Goal: Task Accomplishment & Management: Manage account settings

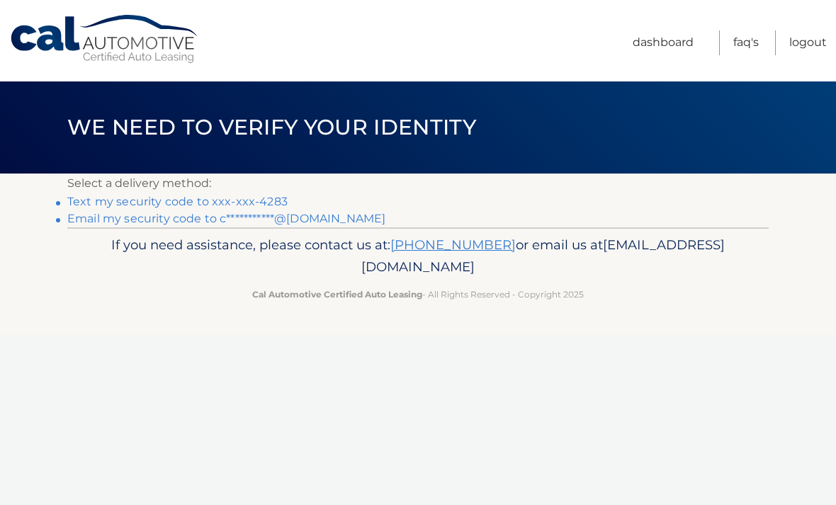
click at [261, 208] on link "Text my security code to xxx-xxx-4283" at bounding box center [177, 201] width 220 height 13
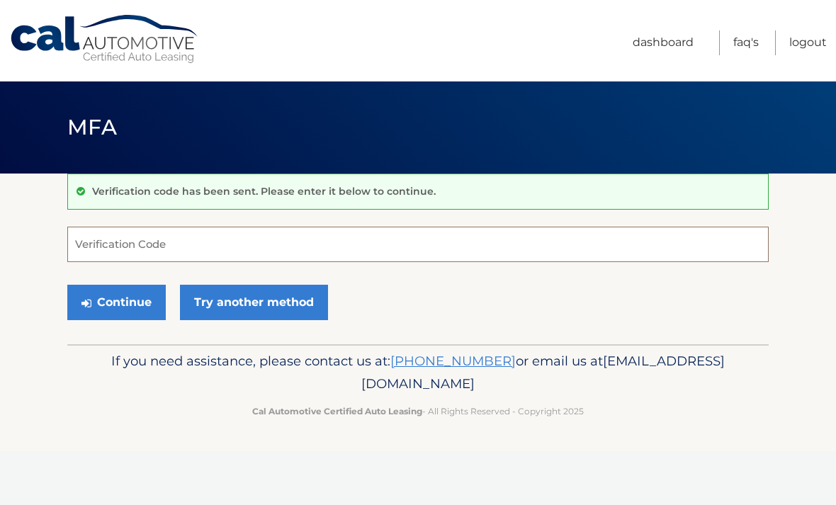
click at [552, 251] on input "Verification Code" at bounding box center [417, 244] width 701 height 35
type input "905938"
click at [137, 307] on button "Continue" at bounding box center [116, 302] width 98 height 35
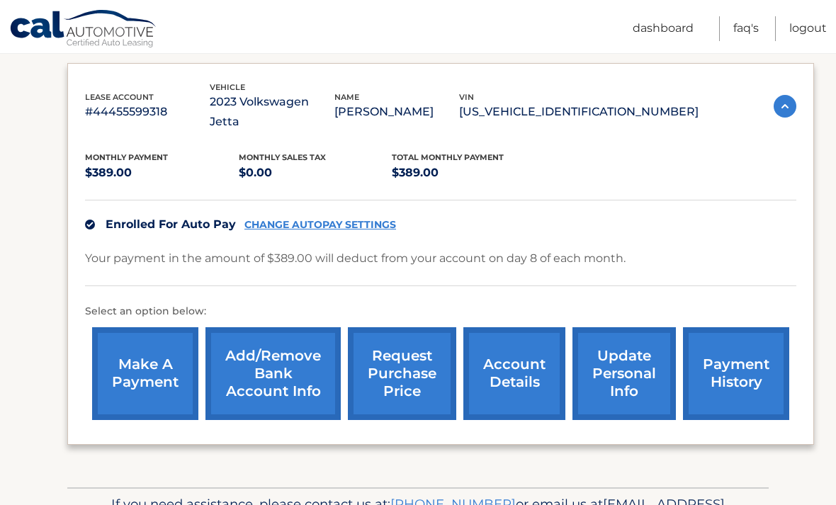
scroll to position [251, 0]
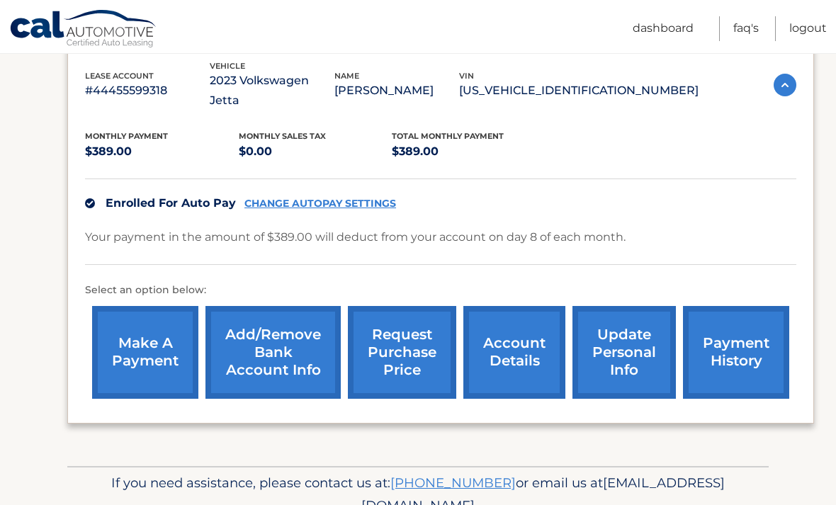
click at [531, 328] on link "account details" at bounding box center [514, 352] width 102 height 93
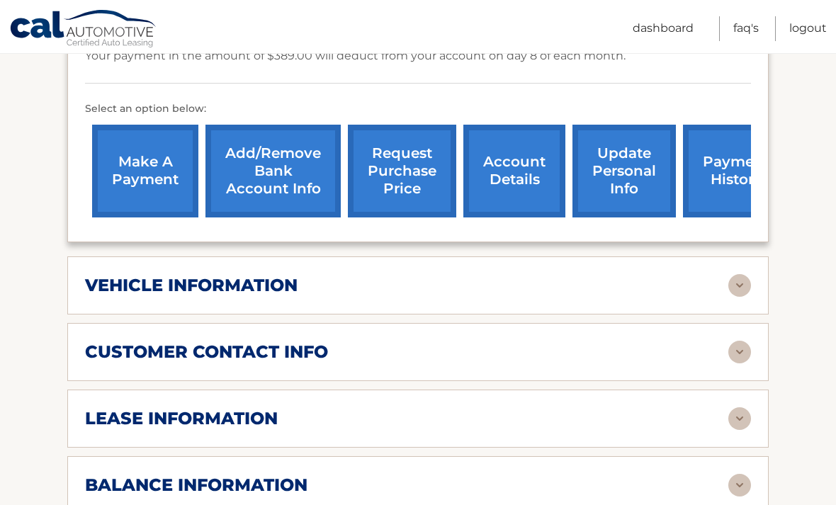
scroll to position [455, 0]
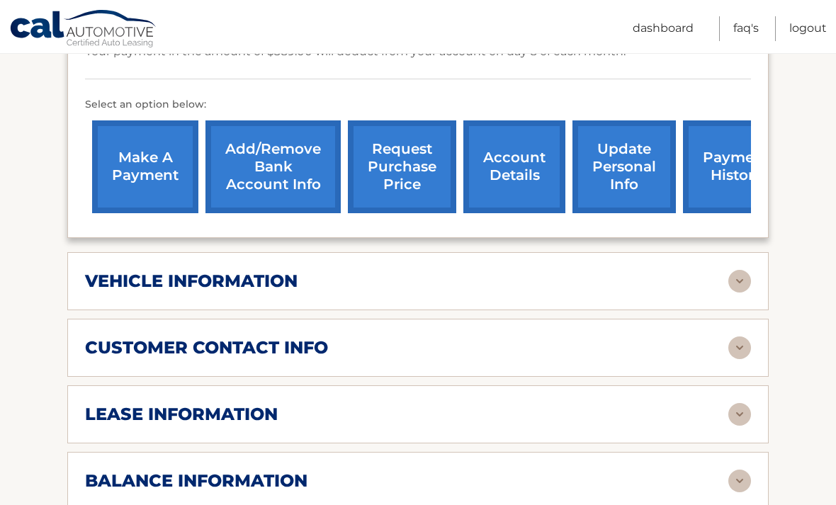
click at [738, 270] on img at bounding box center [739, 281] width 23 height 23
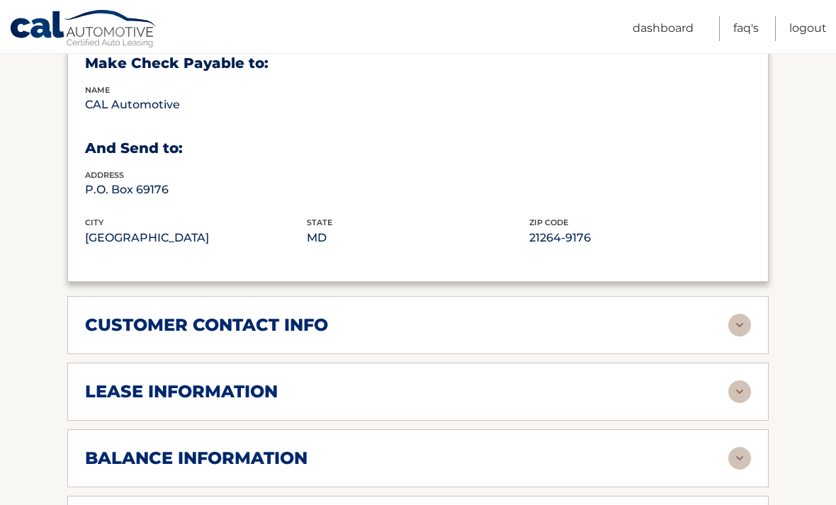
scroll to position [880, 0]
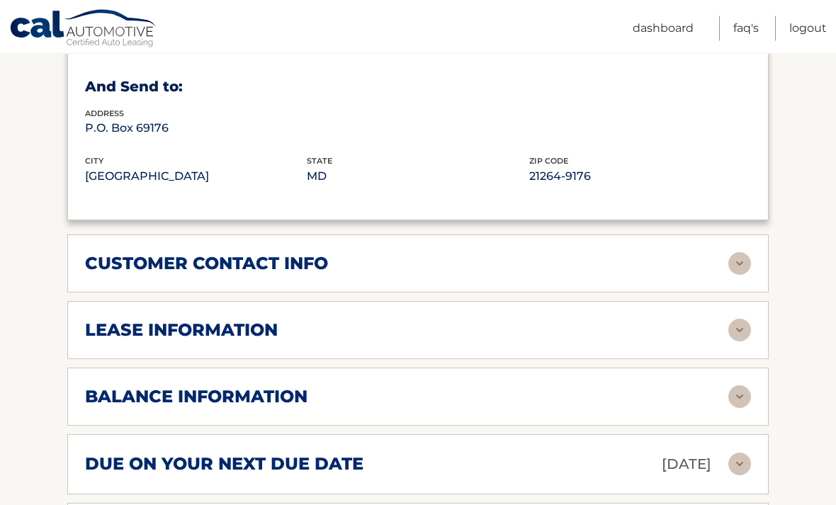
click at [746, 319] on img at bounding box center [739, 330] width 23 height 23
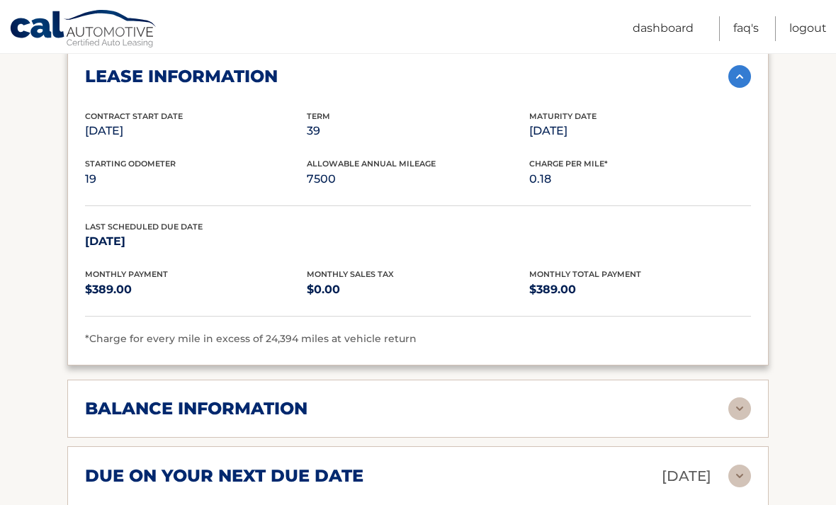
scroll to position [1147, 0]
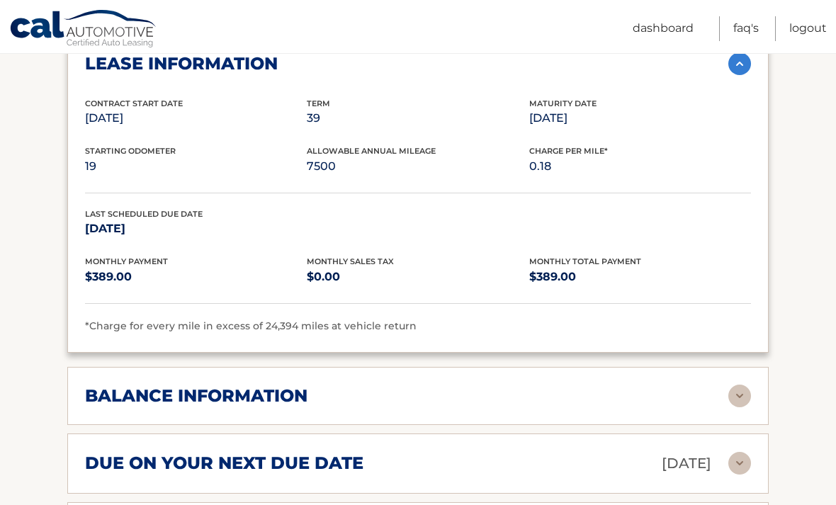
click at [741, 385] on img at bounding box center [739, 396] width 23 height 23
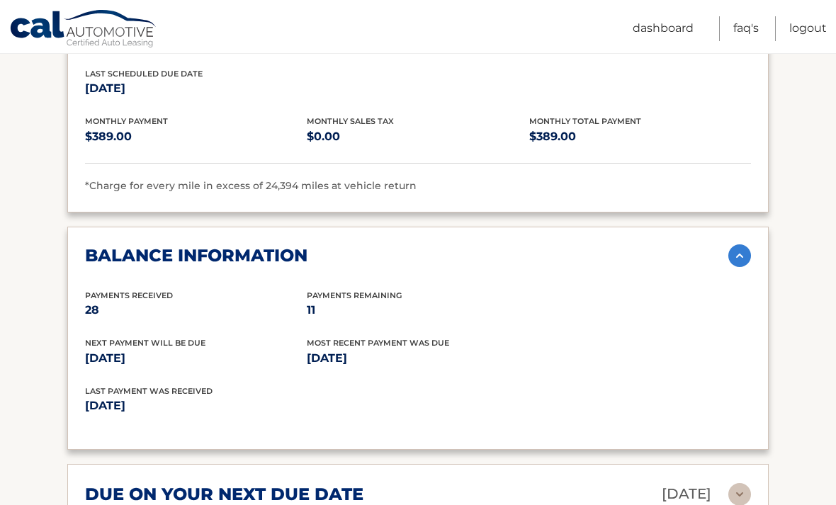
scroll to position [1359, 0]
